Goal: Information Seeking & Learning: Compare options

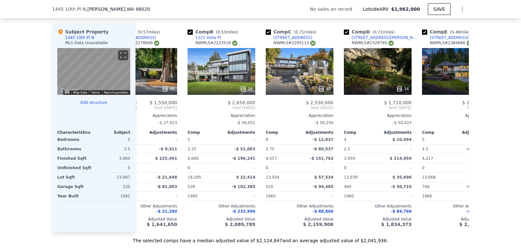
scroll to position [0, 32]
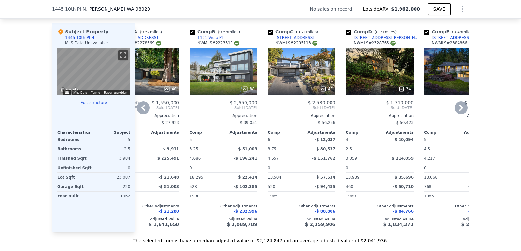
click at [304, 76] on div "40" at bounding box center [301, 71] width 68 height 47
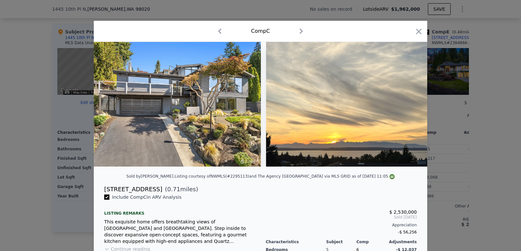
click at [474, 85] on div at bounding box center [260, 125] width 521 height 251
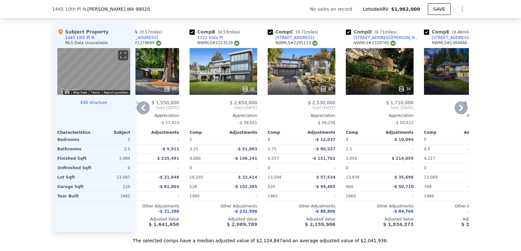
click at [141, 111] on icon at bounding box center [143, 108] width 4 height 7
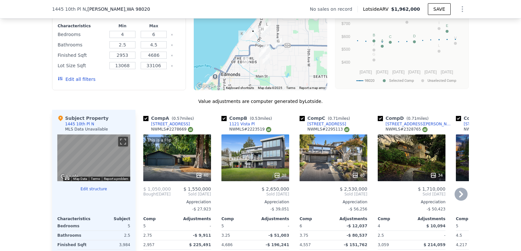
scroll to position [594, 0]
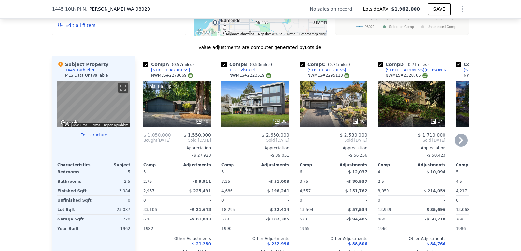
click at [244, 168] on div "Comp" at bounding box center [238, 165] width 34 height 5
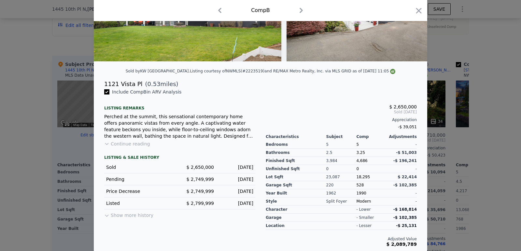
scroll to position [108, 0]
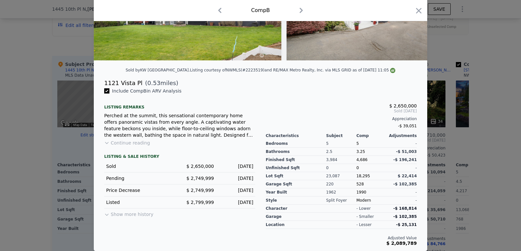
click at [0, 174] on div at bounding box center [260, 125] width 521 height 251
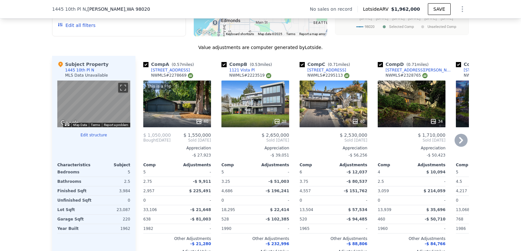
click at [242, 125] on div "38" at bounding box center [255, 121] width 62 height 7
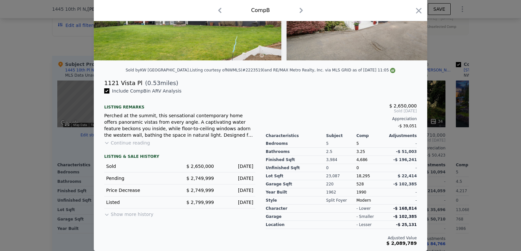
scroll to position [111, 0]
click at [4, 158] on div at bounding box center [260, 125] width 521 height 251
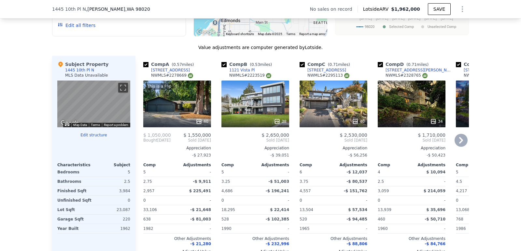
click at [314, 150] on div "$ 2,530,000 Sold [DATE] Appreciation -$ 56,256 Comp Adjustments 6 -$ 12,037 3.7…" at bounding box center [333, 196] width 68 height 127
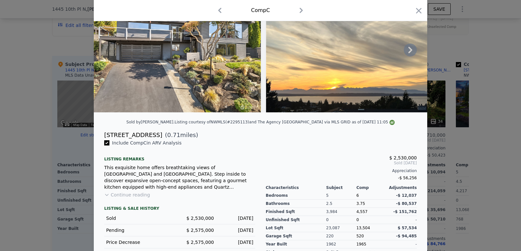
scroll to position [108, 0]
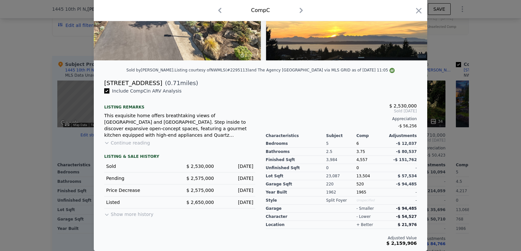
click at [0, 153] on div at bounding box center [260, 125] width 521 height 251
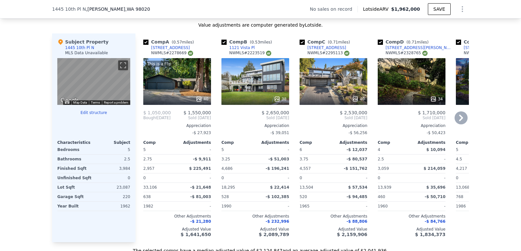
scroll to position [616, 0]
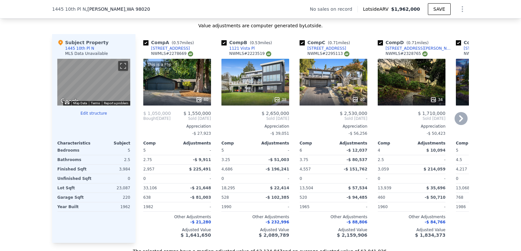
click at [175, 106] on div at bounding box center [177, 100] width 68 height 12
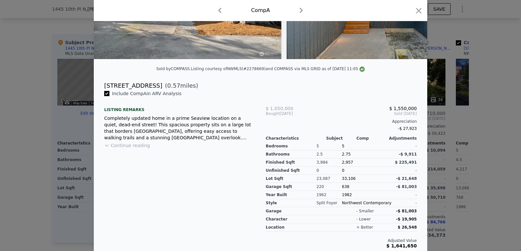
scroll to position [108, 0]
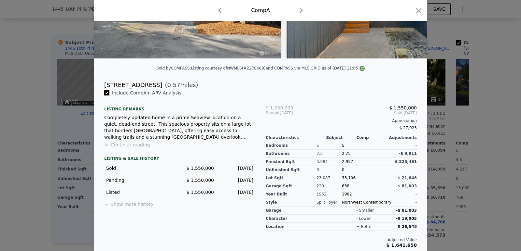
click at [0, 150] on div at bounding box center [260, 125] width 521 height 251
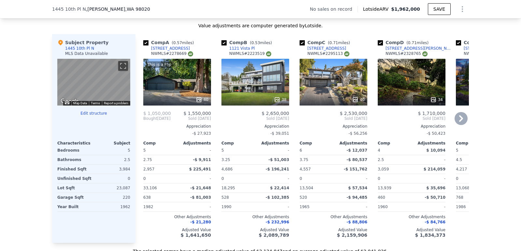
click at [410, 129] on div "Appreciation" at bounding box center [411, 126] width 68 height 5
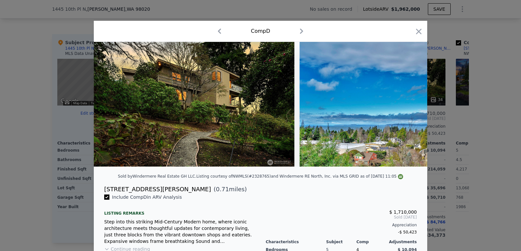
click at [1, 104] on div at bounding box center [260, 125] width 521 height 251
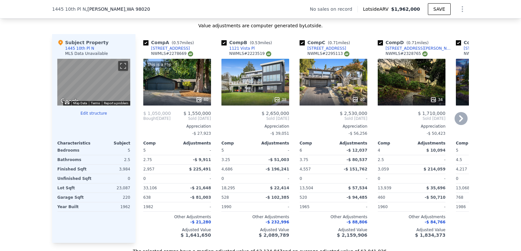
click at [455, 124] on icon at bounding box center [460, 118] width 13 height 13
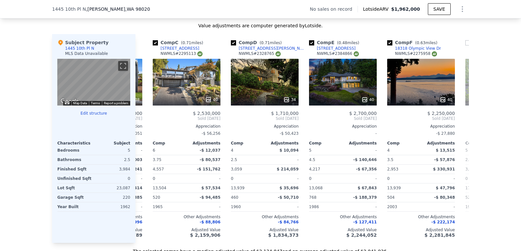
scroll to position [0, 156]
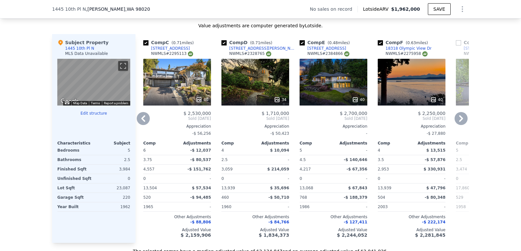
click at [454, 124] on icon at bounding box center [460, 118] width 13 height 13
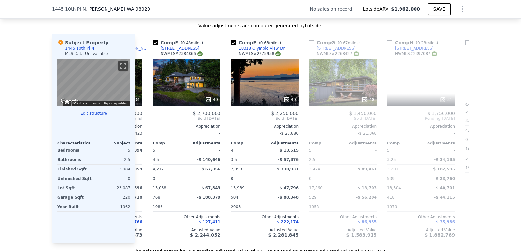
scroll to position [0, 312]
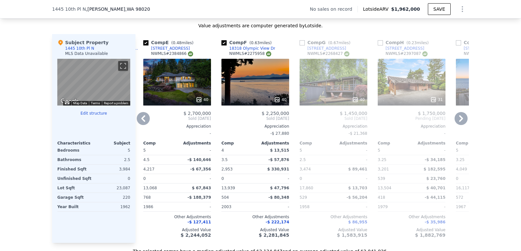
click at [143, 125] on icon at bounding box center [143, 118] width 13 height 13
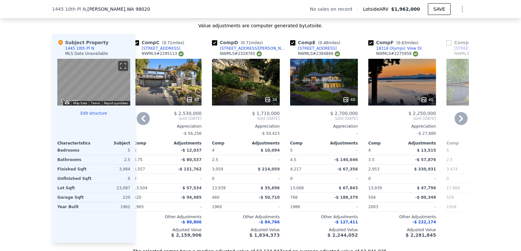
scroll to position [0, 156]
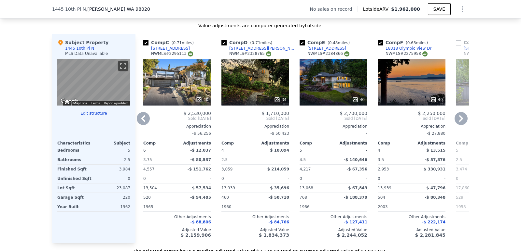
click at [141, 122] on icon at bounding box center [143, 118] width 4 height 7
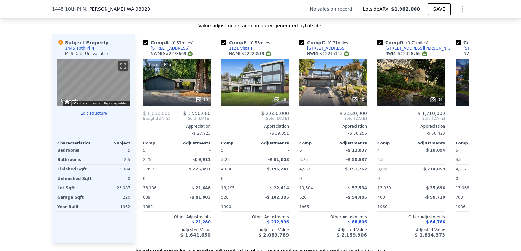
scroll to position [0, 0]
click at [397, 112] on div "Comp D ( 0.71 miles) [STREET_ADDRESS][PERSON_NAME] # 2328765 34 $ 1,710,000 Sol…" at bounding box center [411, 138] width 73 height 209
click at [411, 102] on div "34" at bounding box center [411, 100] width 62 height 7
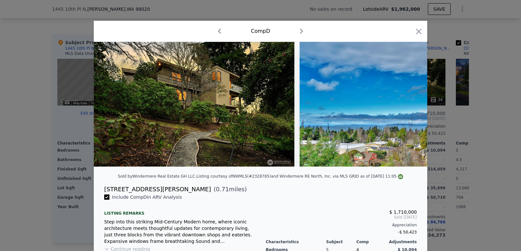
click at [0, 118] on div at bounding box center [260, 125] width 521 height 251
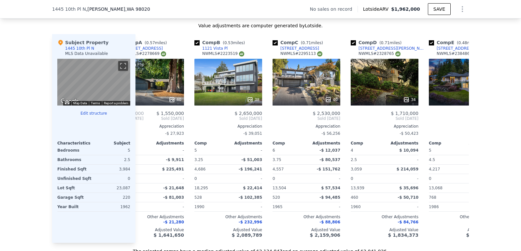
scroll to position [0, 21]
